Goal: Task Accomplishment & Management: Use online tool/utility

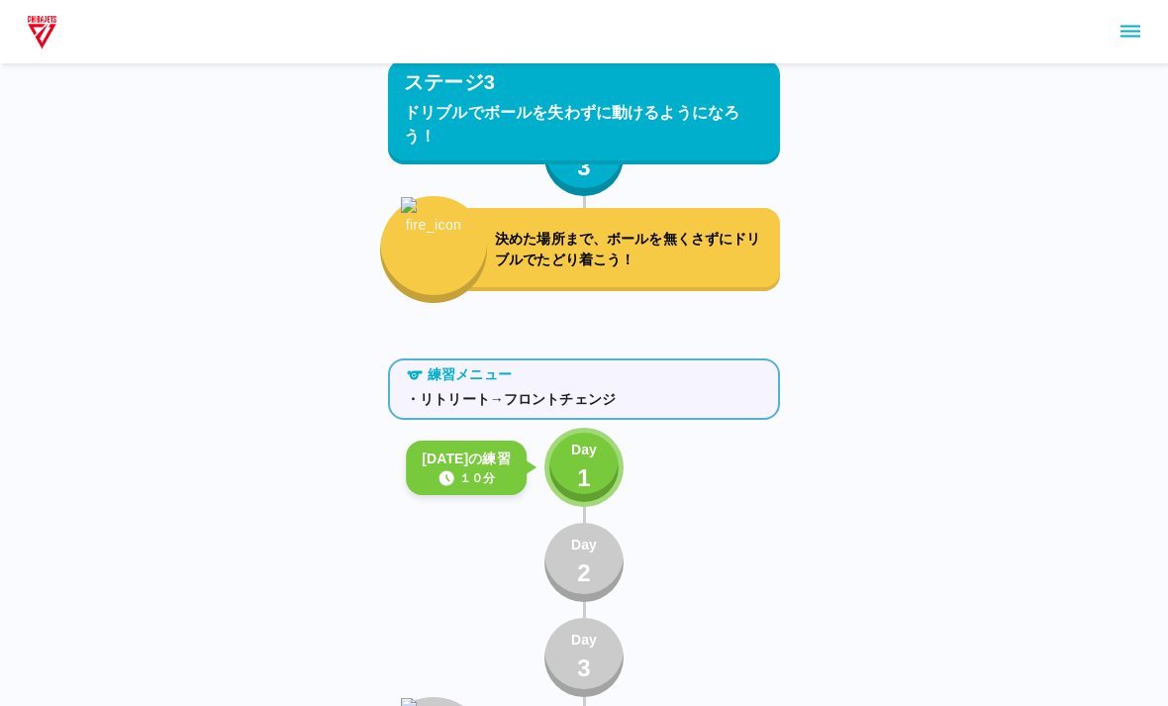
scroll to position [6862, 0]
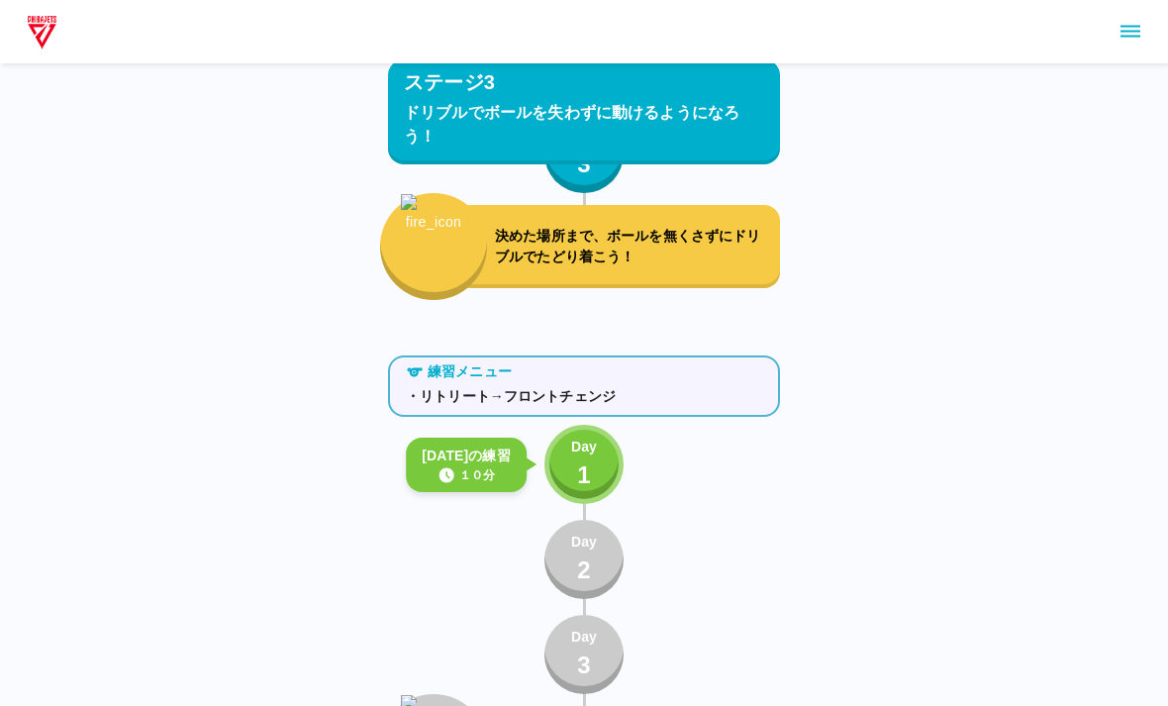
click at [574, 501] on button "Day 1" at bounding box center [583, 464] width 79 height 79
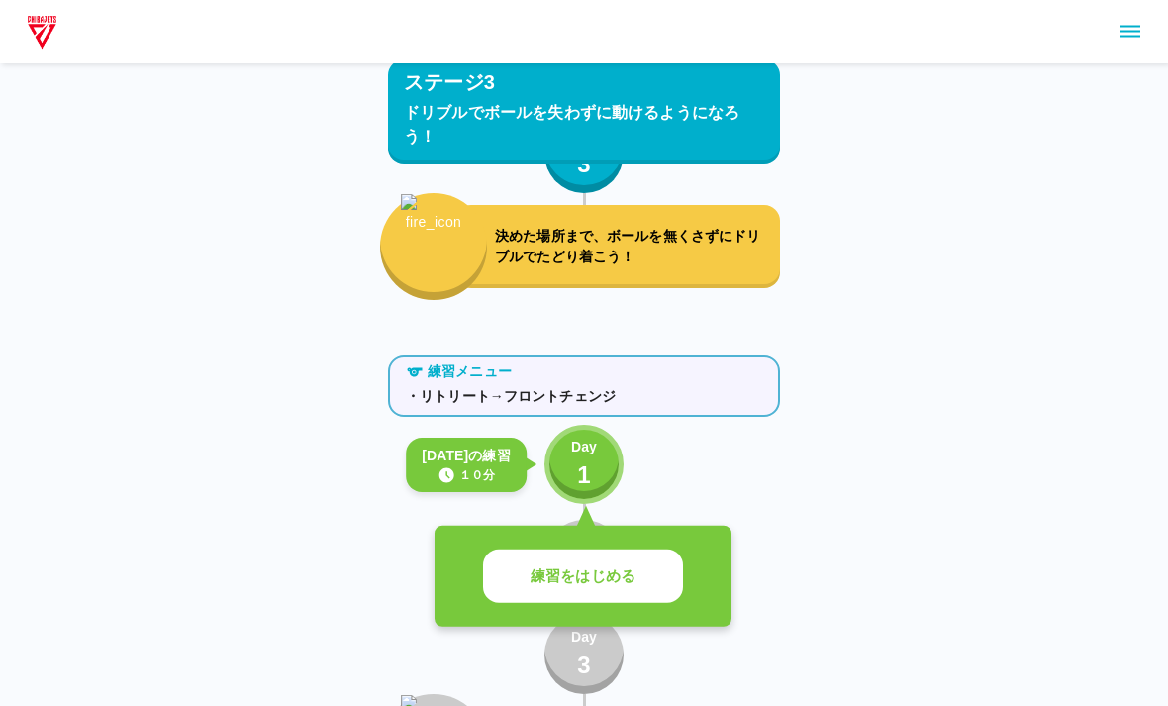
click at [555, 572] on p "練習をはじめる" at bounding box center [583, 576] width 105 height 23
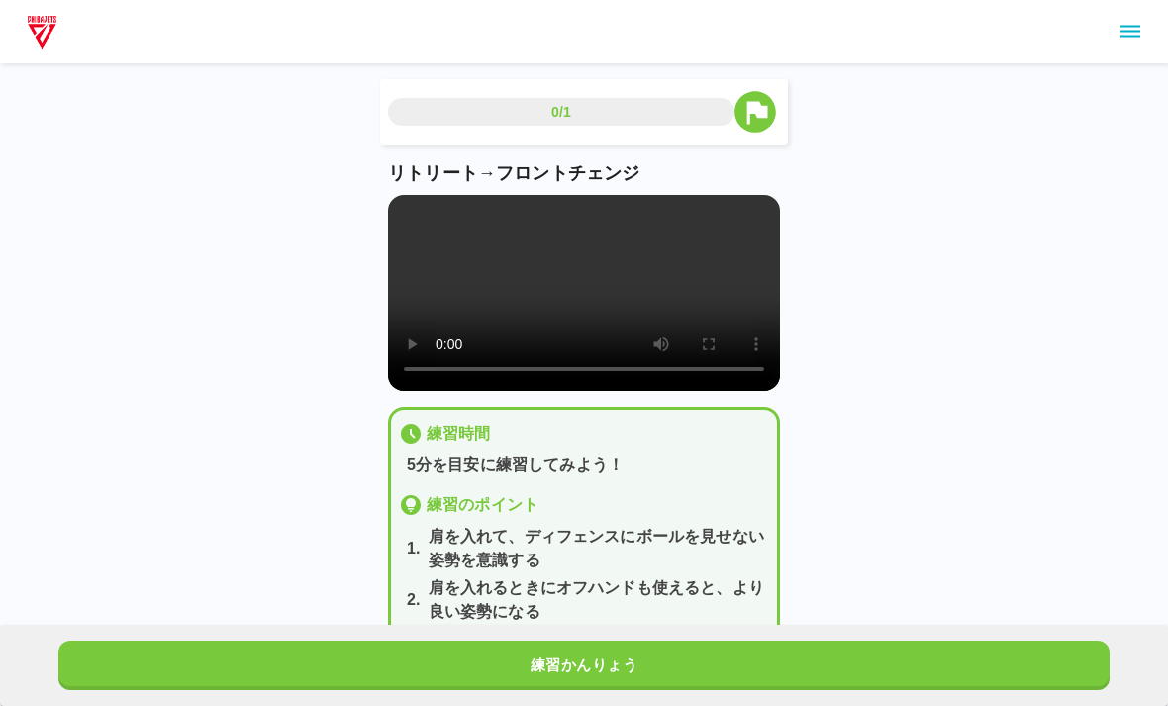
click at [572, 314] on video at bounding box center [584, 293] width 392 height 196
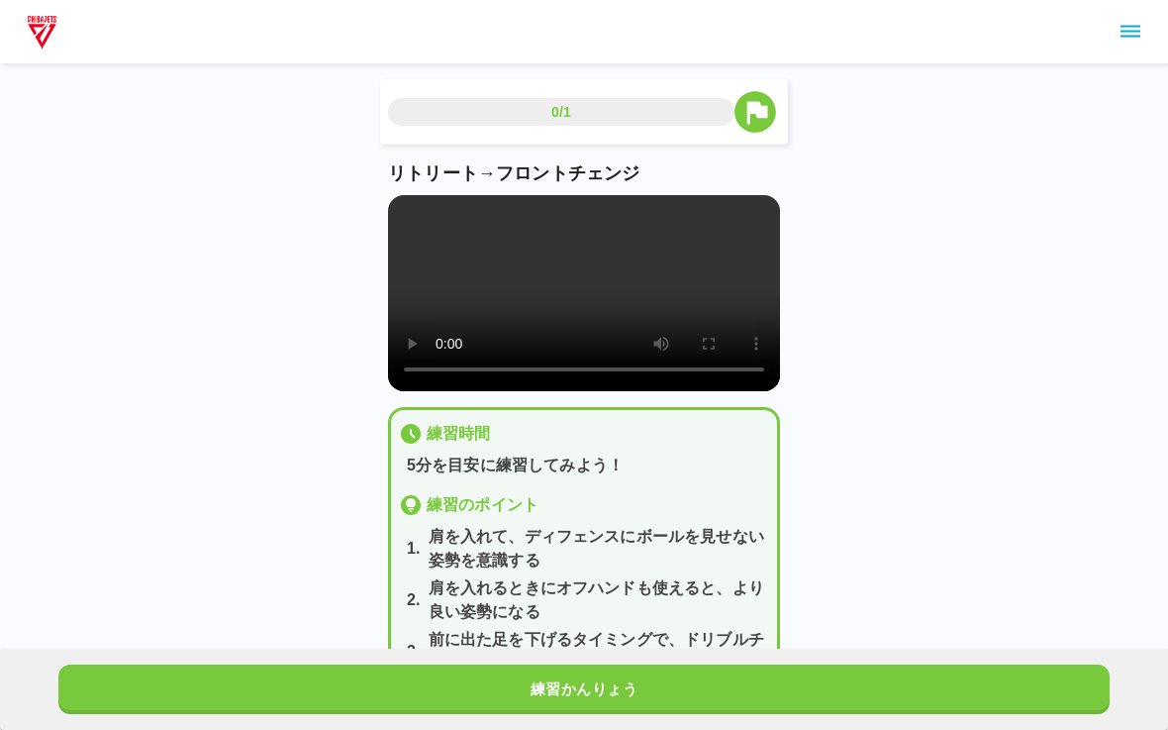
click at [416, 200] on video at bounding box center [584, 293] width 392 height 196
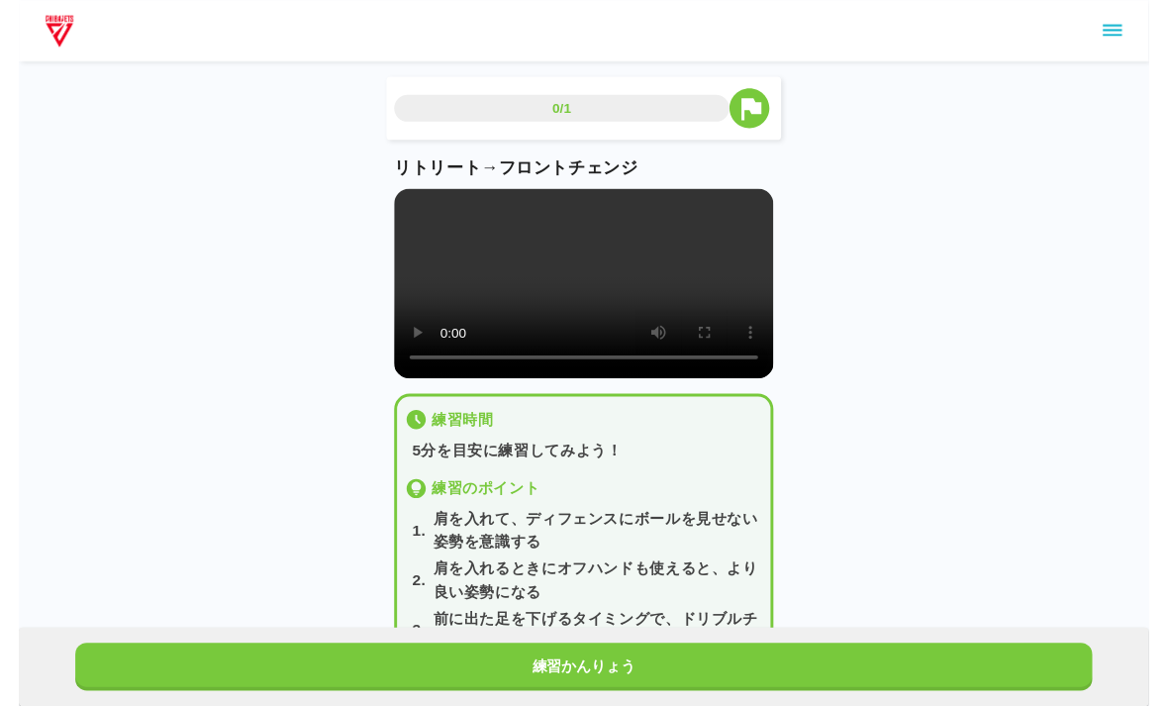
scroll to position [24, 0]
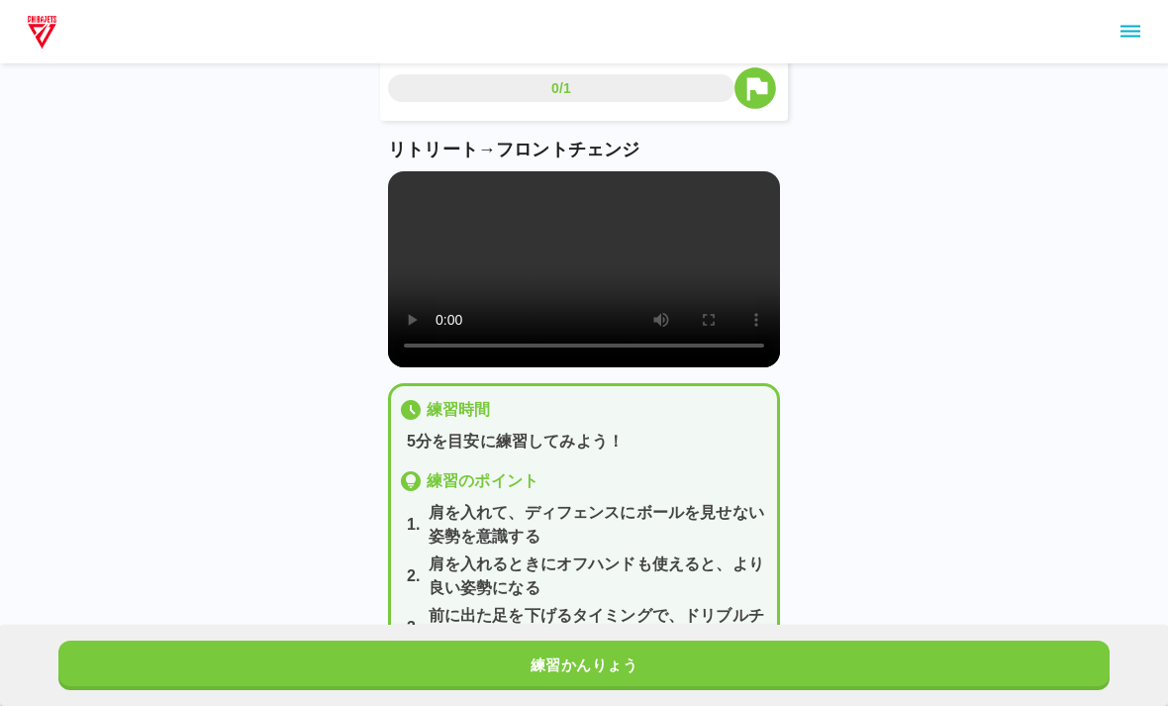
click at [662, 575] on div "1 . 肩を入れて、ディフェンスにボールを見せない姿勢を意識する 2 . 肩を入れるときにオフハンドも使えると、より良い姿勢になる 3 . 前に出た足を下げる…" at bounding box center [584, 602] width 370 height 202
click at [690, 664] on button "練習かんりょう" at bounding box center [583, 664] width 1051 height 49
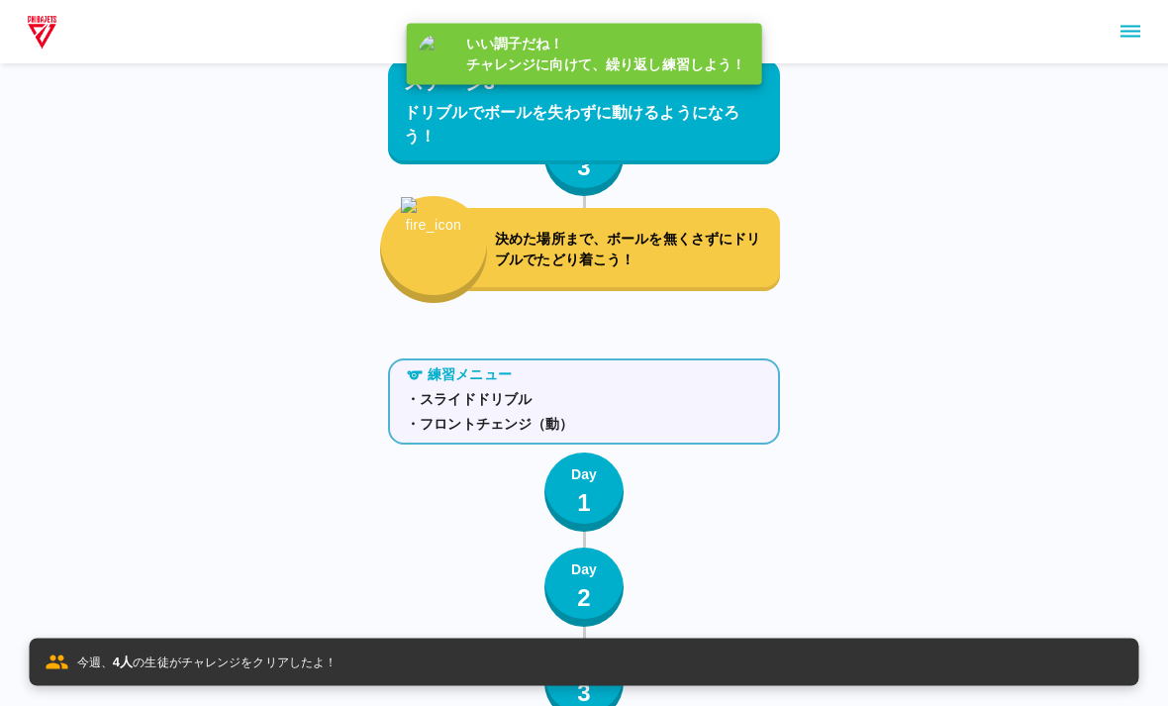
scroll to position [6974, 0]
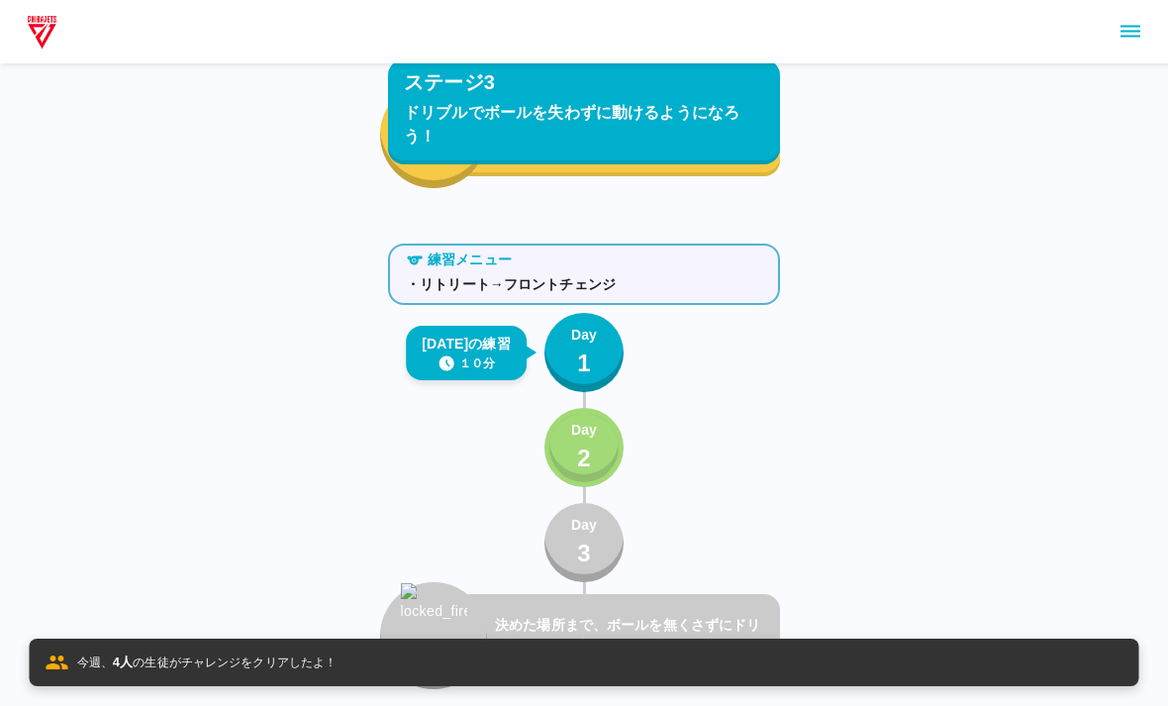
click at [572, 461] on div "Day 2" at bounding box center [584, 448] width 26 height 56
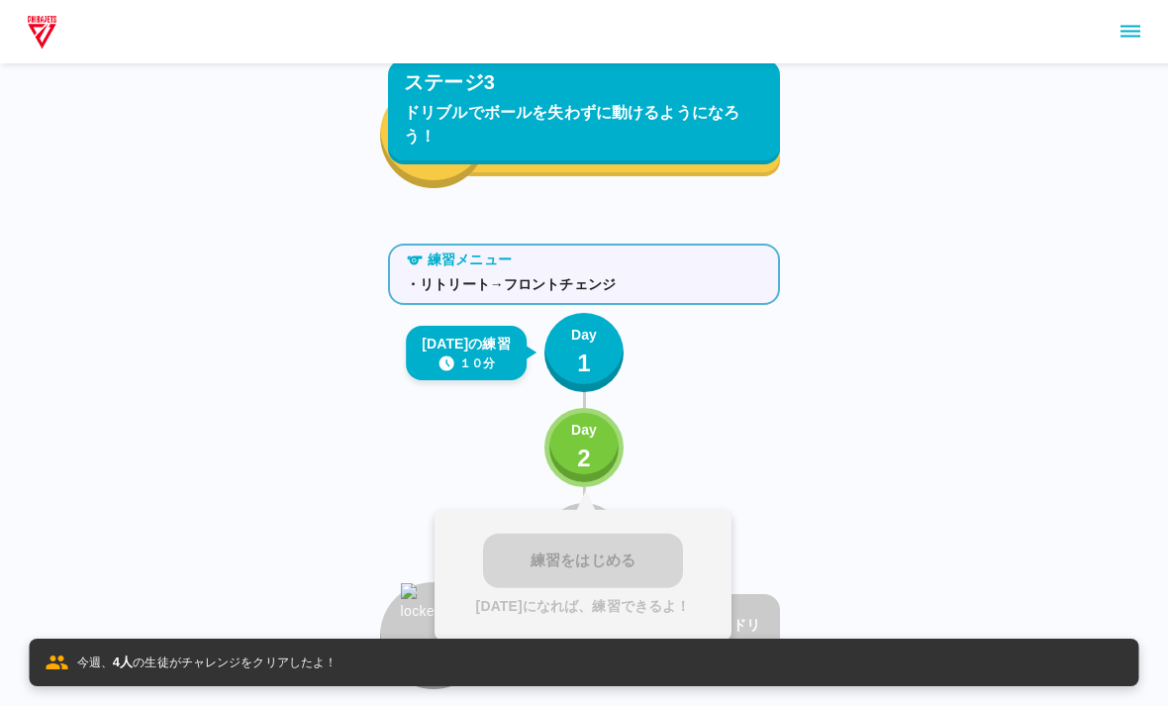
click at [558, 354] on button "Day 1" at bounding box center [583, 352] width 79 height 79
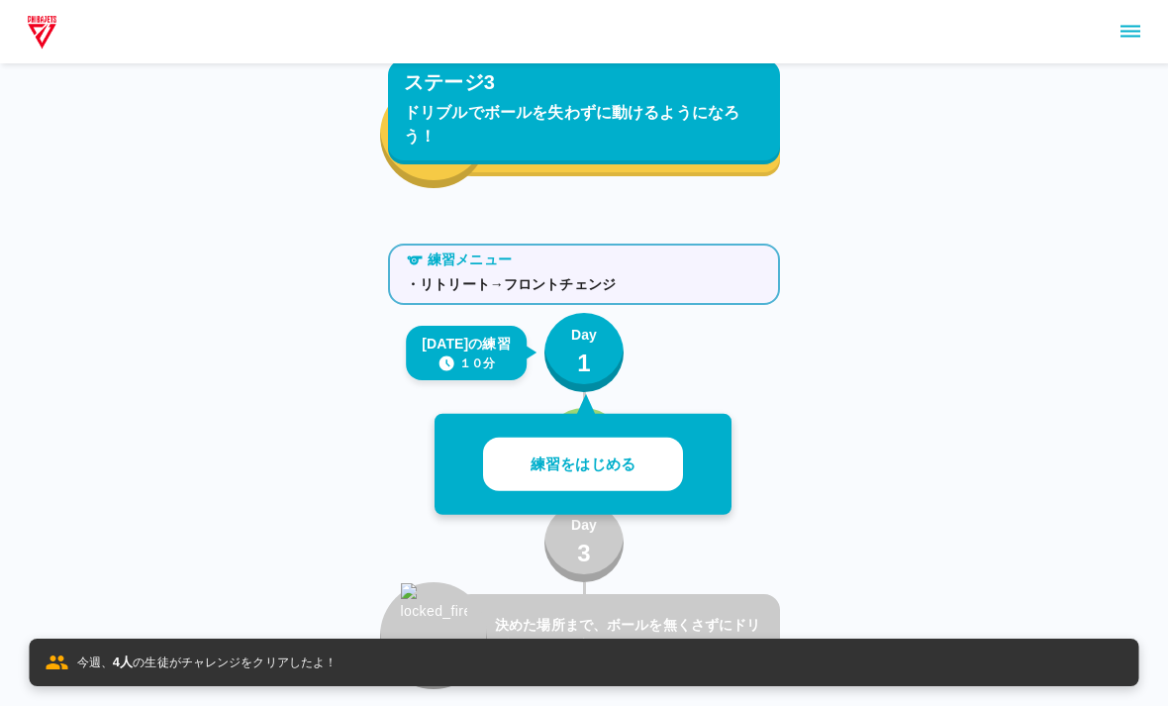
click at [555, 464] on p "練習をはじめる" at bounding box center [583, 464] width 105 height 23
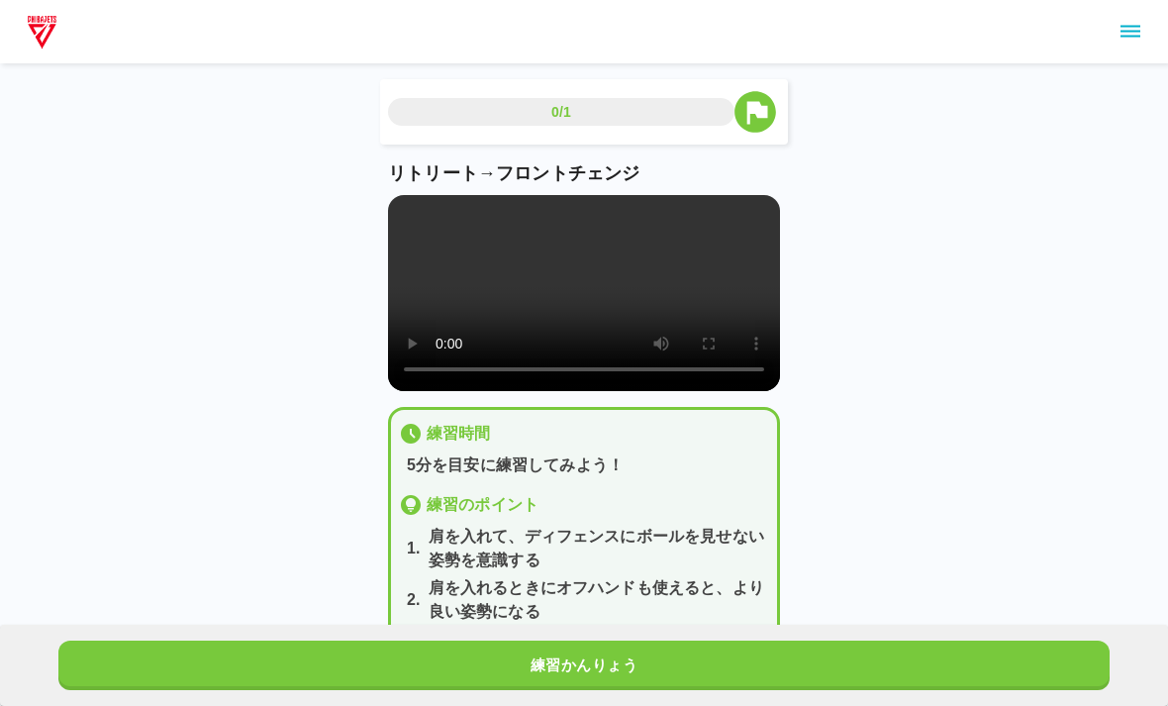
click at [722, 655] on button "練習かんりょう" at bounding box center [583, 664] width 1051 height 49
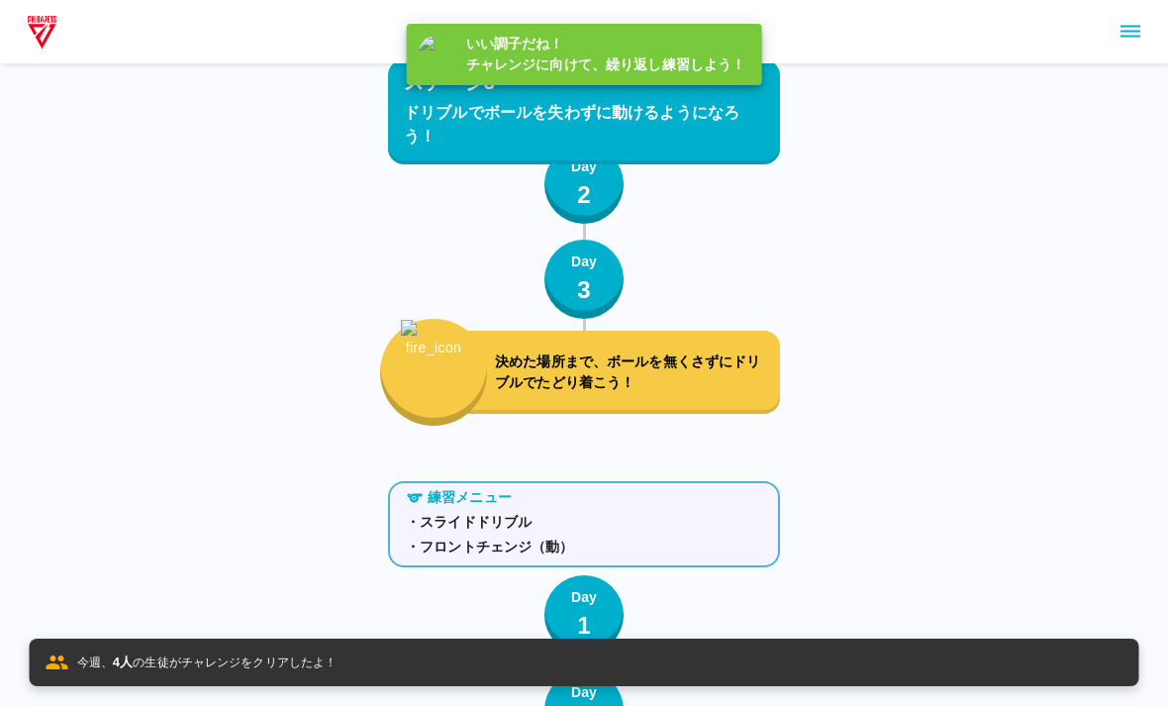
scroll to position [6974, 0]
